Goal: Navigation & Orientation: Find specific page/section

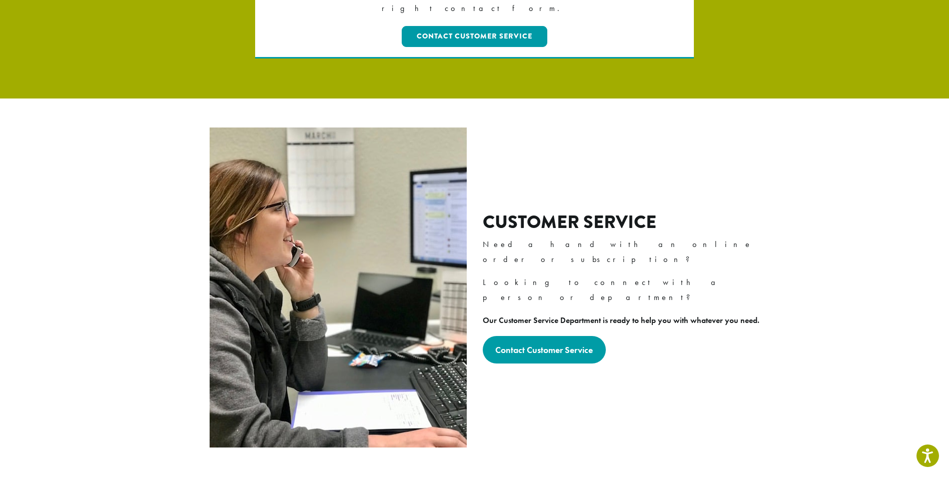
click at [286, 295] on img at bounding box center [338, 288] width 257 height 320
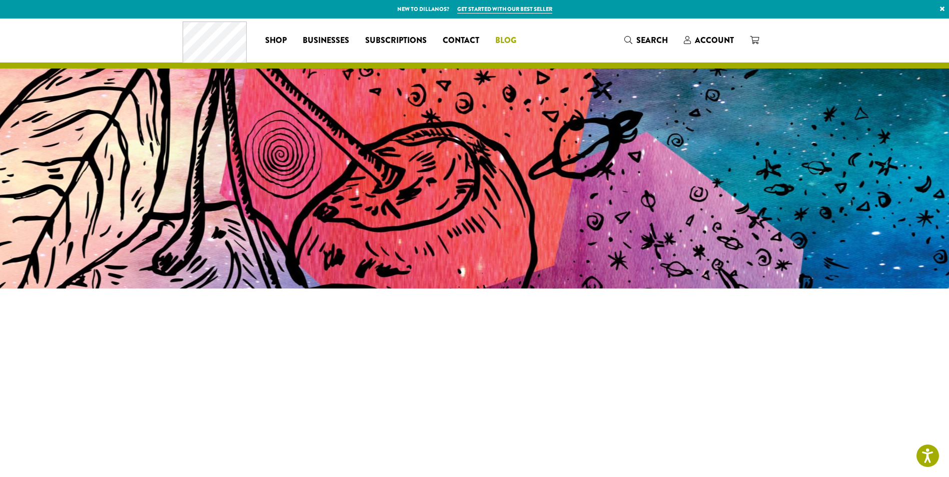
click at [516, 40] on link "Blog" at bounding box center [505, 41] width 37 height 16
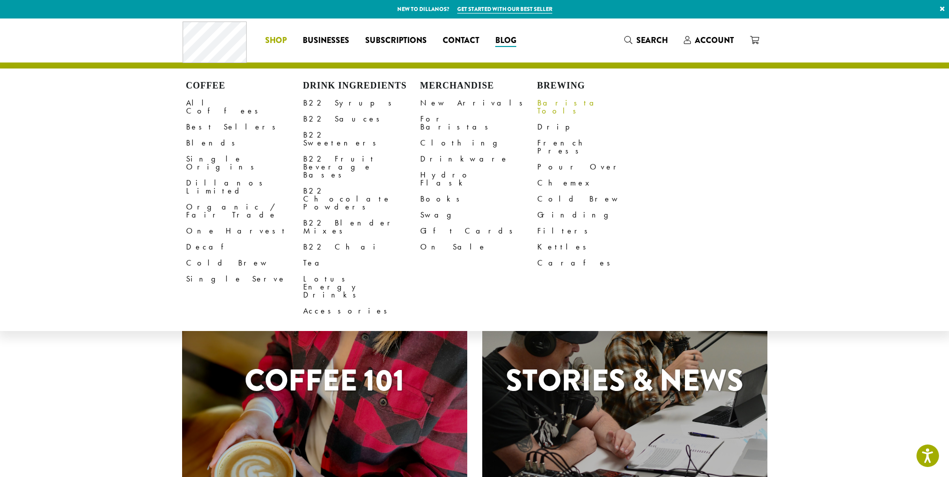
click at [558, 101] on link "Barista Tools" at bounding box center [595, 107] width 117 height 24
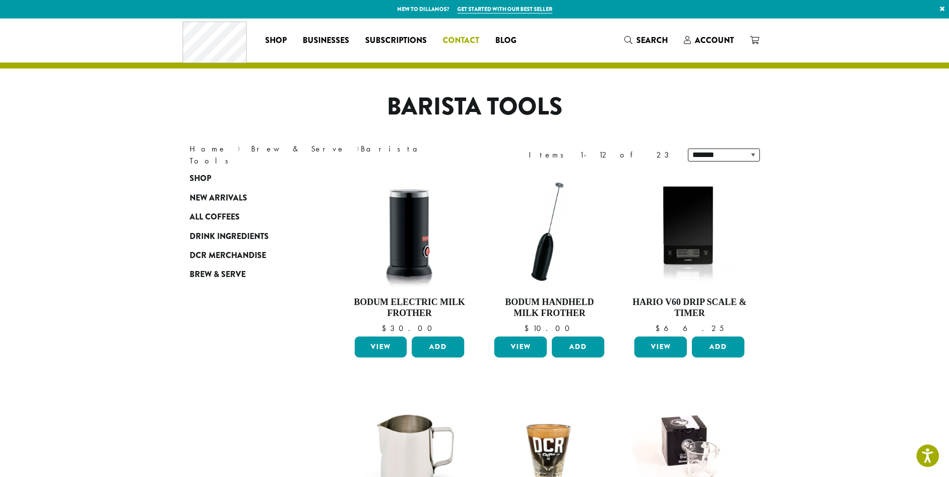
click at [449, 37] on span "Contact" at bounding box center [461, 41] width 37 height 13
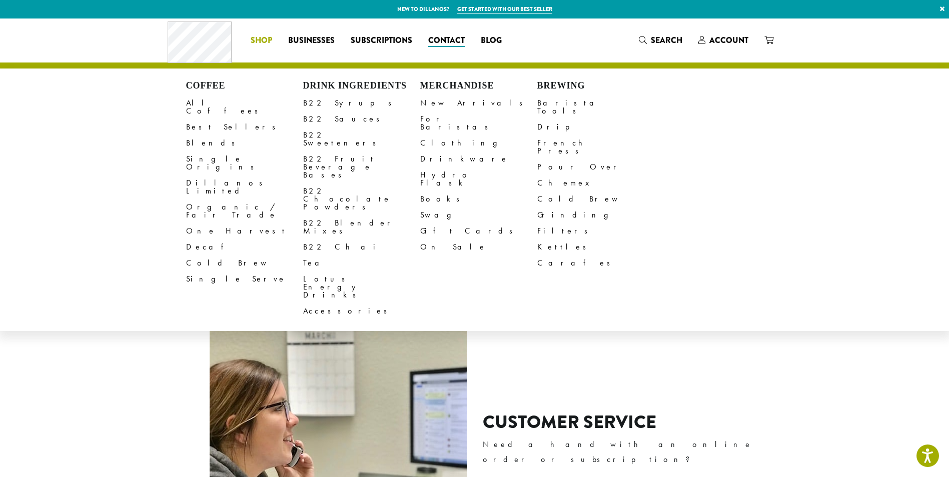
click at [271, 47] on li "Coffee All Coffees Best Sellers Blends Single Origins Dillanos Limited Organic …" at bounding box center [262, 41] width 38 height 16
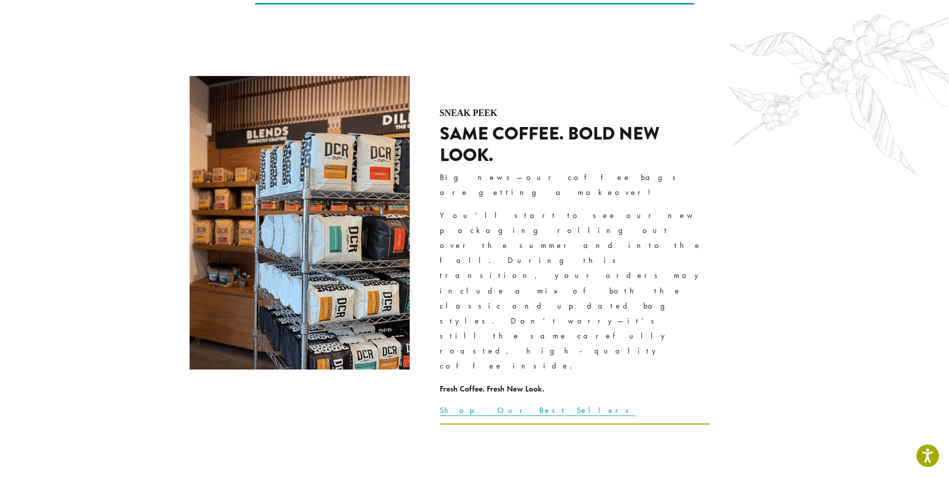
scroll to position [1601, 0]
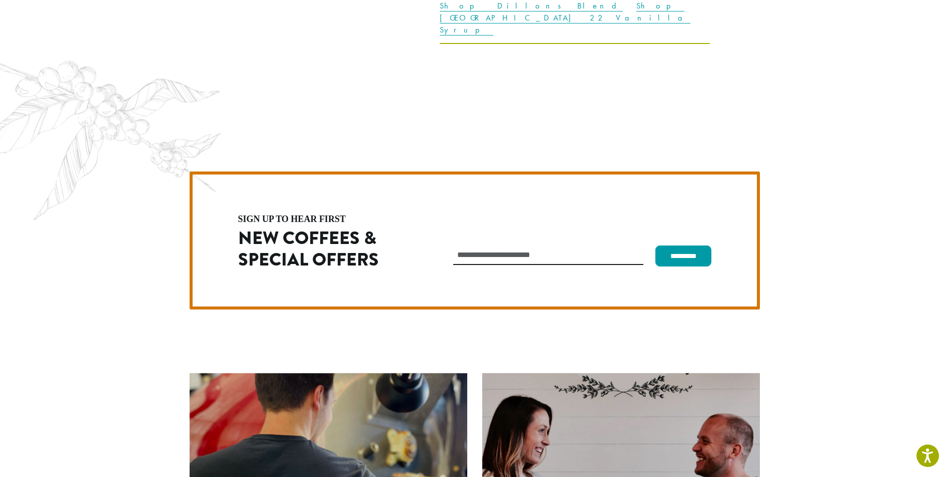
scroll to position [2827, 0]
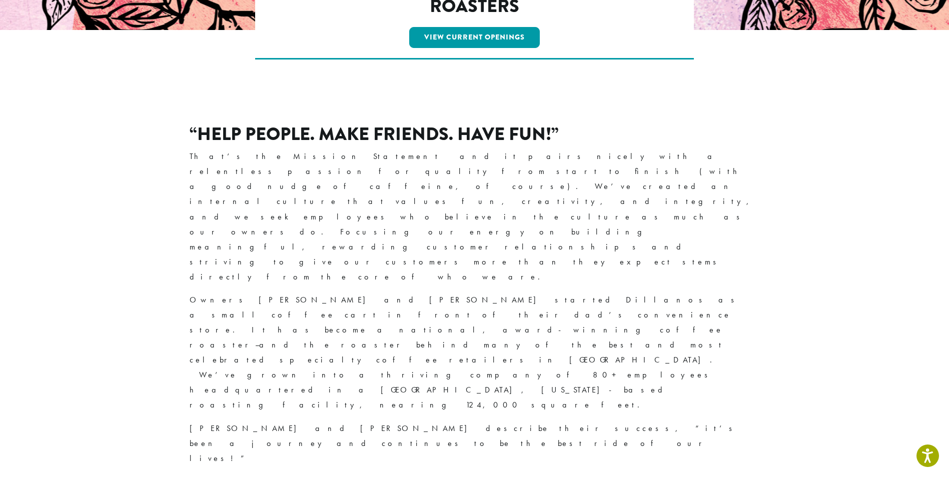
scroll to position [68, 0]
